Goal: Task Accomplishment & Management: Use online tool/utility

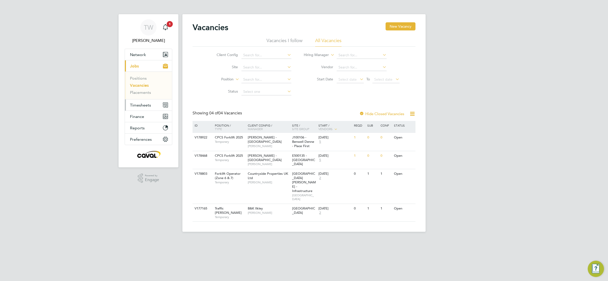
click at [144, 104] on span "Timesheets" at bounding box center [140, 105] width 21 height 5
click at [139, 105] on span "Timesheets" at bounding box center [140, 105] width 21 height 5
click at [142, 90] on link "Timesheets" at bounding box center [140, 89] width 21 height 5
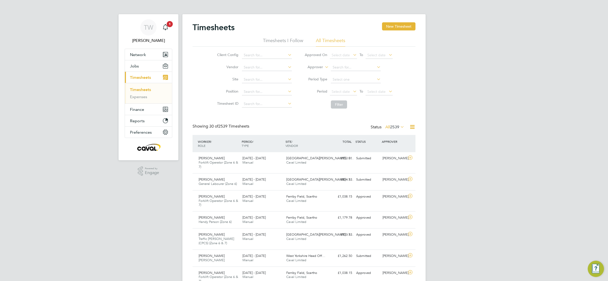
click at [351, 92] on span "Select date" at bounding box center [343, 91] width 27 height 7
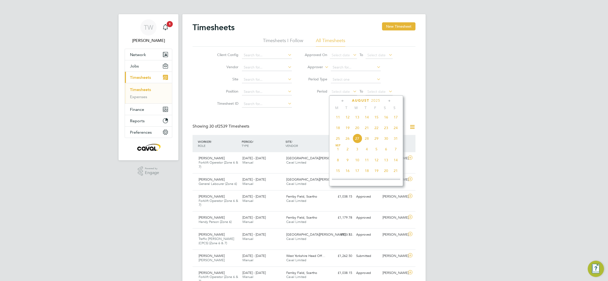
click at [337, 138] on span "25" at bounding box center [338, 139] width 10 height 10
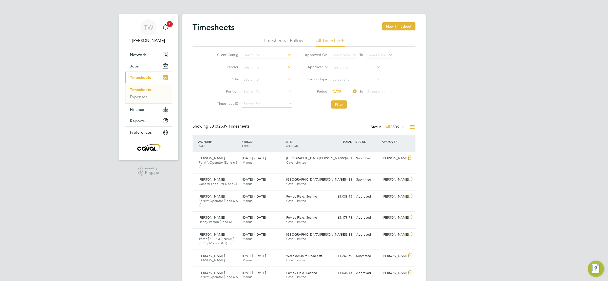
click at [338, 90] on span "[DATE]" at bounding box center [337, 91] width 11 height 5
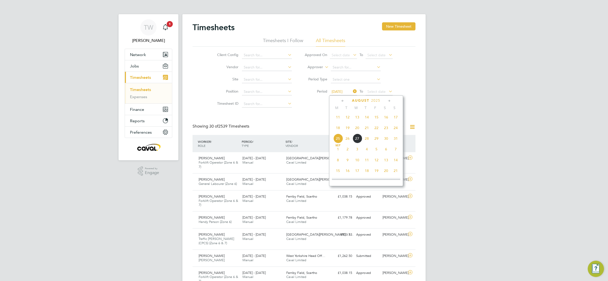
click at [338, 131] on span "18" at bounding box center [338, 128] width 10 height 10
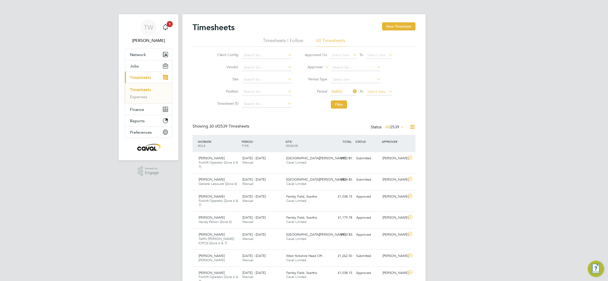
click at [376, 94] on span "Select date" at bounding box center [379, 91] width 27 height 7
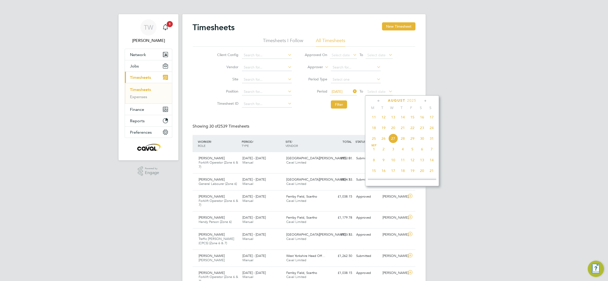
click at [432, 129] on span "24" at bounding box center [432, 128] width 10 height 10
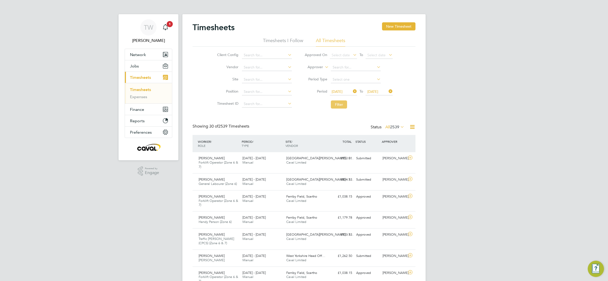
click at [337, 107] on button "Filter" at bounding box center [339, 104] width 16 height 8
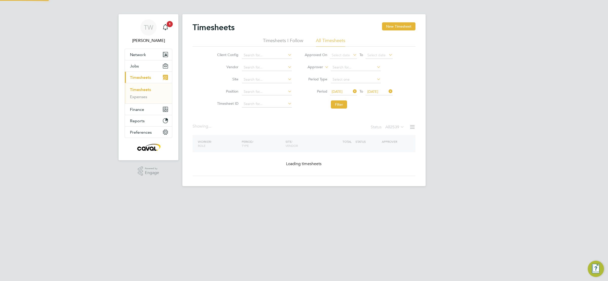
click at [471, 97] on div "TW [PERSON_NAME] Notifications 1 Applications: Network Team Members Businesses …" at bounding box center [304, 97] width 608 height 194
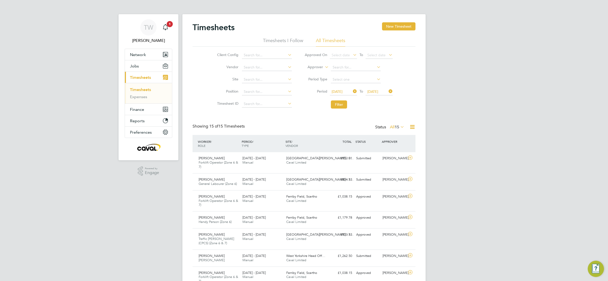
click at [471, 97] on div "TW [PERSON_NAME] Notifications 1 Applications: Network Team Members Businesses …" at bounding box center [304, 227] width 608 height 454
click at [451, 116] on div "TW [PERSON_NAME] Notifications 1 Applications: Network Team Members Businesses …" at bounding box center [304, 227] width 608 height 454
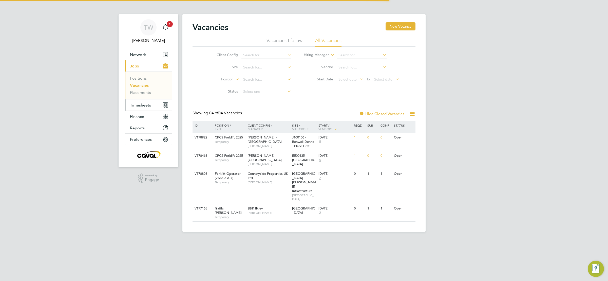
click at [136, 104] on span "Timesheets" at bounding box center [140, 105] width 21 height 5
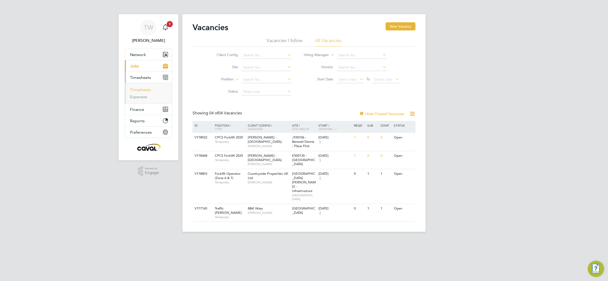
click at [145, 88] on link "Timesheets" at bounding box center [140, 89] width 21 height 5
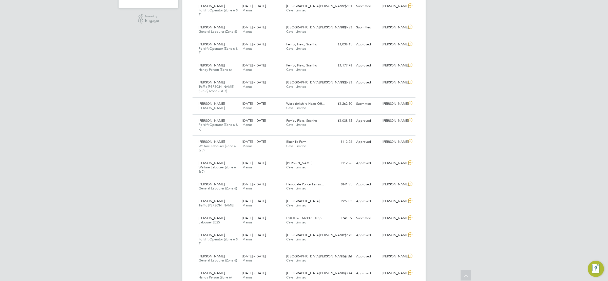
drag, startPoint x: 452, startPoint y: 165, endPoint x: 440, endPoint y: 169, distance: 12.8
click at [451, 165] on div "TW [PERSON_NAME] Notifications 1 Applications: Network Team Members Businesses …" at bounding box center [304, 213] width 608 height 731
